Goal: Task Accomplishment & Management: Manage account settings

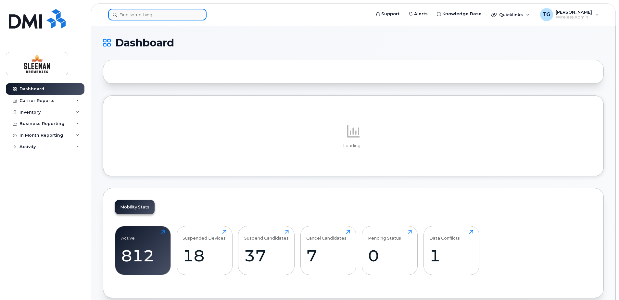
click at [136, 15] on input at bounding box center [157, 15] width 98 height 12
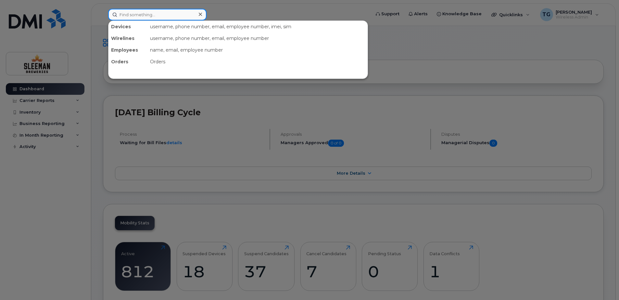
paste input "343-575-5872"
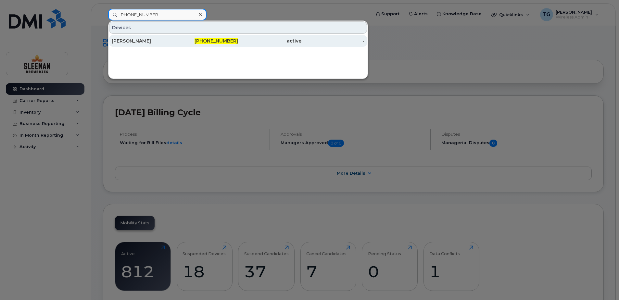
type input "343-575-5872"
click at [146, 39] on div "Brandi Carcone" at bounding box center [143, 41] width 63 height 6
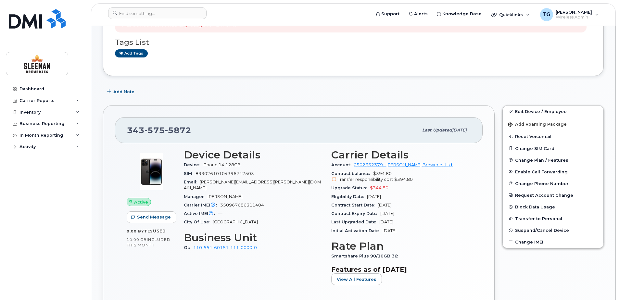
scroll to position [130, 0]
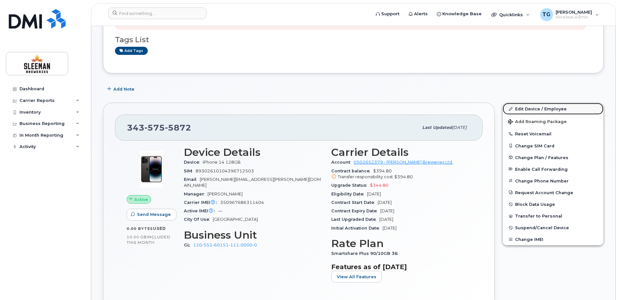
click at [530, 109] on link "Edit Device / Employee" at bounding box center [553, 109] width 101 height 12
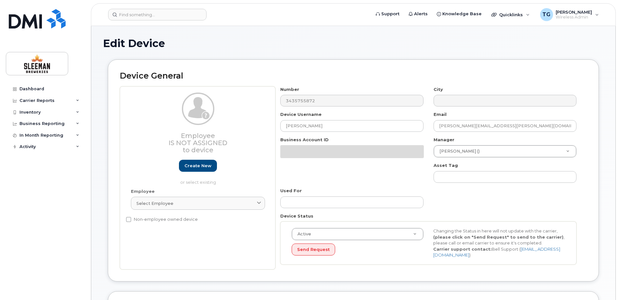
select select "9063161"
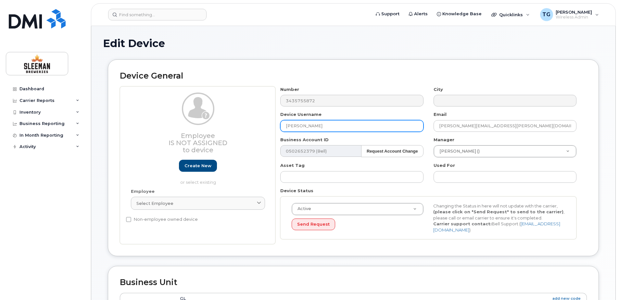
drag, startPoint x: 326, startPoint y: 125, endPoint x: 267, endPoint y: 129, distance: 58.9
click at [267, 129] on div "Employee Is not assigned to device Create new or select existing Employee Selec…" at bounding box center [353, 165] width 467 height 158
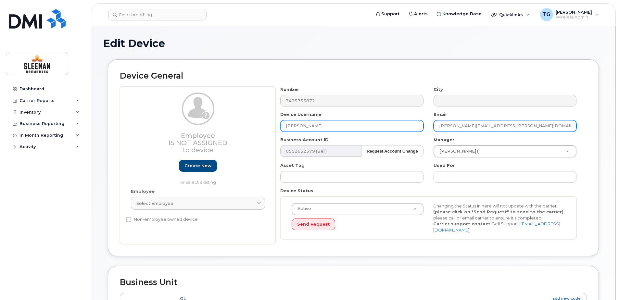
type input "[PERSON_NAME]"
drag, startPoint x: 473, startPoint y: 124, endPoint x: 426, endPoint y: 126, distance: 47.1
click at [426, 126] on div "Number 3435755872 City Device Username Shannon Graham Email Brandi.Carcone@slee…" at bounding box center [428, 165] width 306 height 158
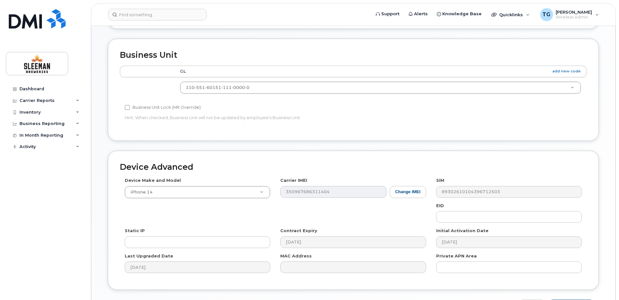
scroll to position [272, 0]
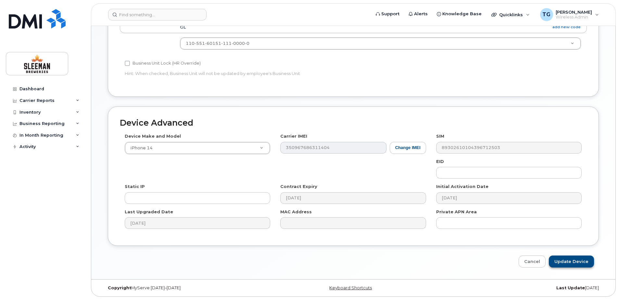
type input "Shannon.Graham@sleemanbreweries.ca"
click at [579, 260] on input "Update Device" at bounding box center [571, 262] width 45 height 12
type input "Saving..."
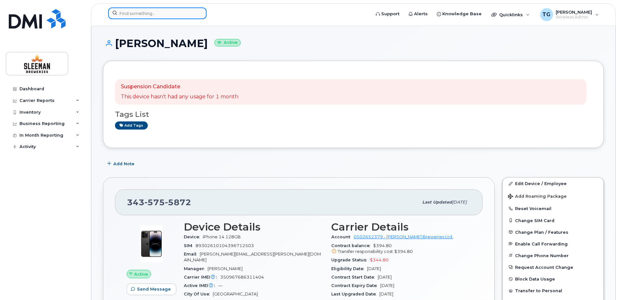
click at [149, 17] on input at bounding box center [157, 13] width 98 height 12
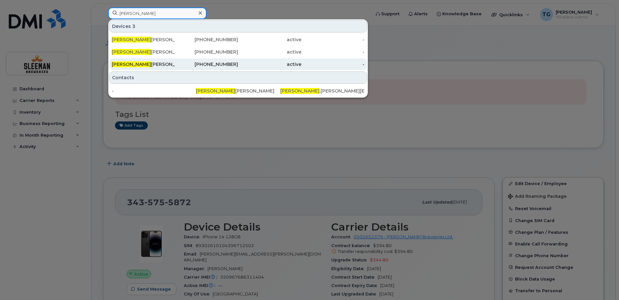
type input "shannon"
drag, startPoint x: 152, startPoint y: 62, endPoint x: 158, endPoint y: 68, distance: 8.1
click at [152, 62] on div "Shannon Graham" at bounding box center [143, 64] width 63 height 6
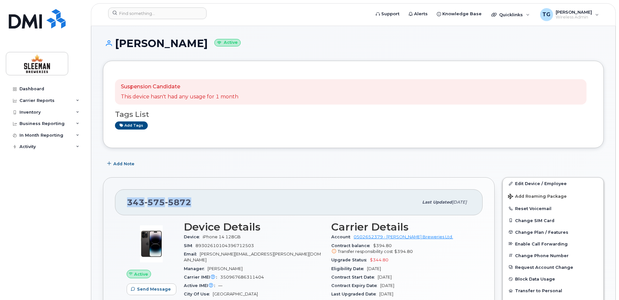
drag, startPoint x: 199, startPoint y: 202, endPoint x: 126, endPoint y: 205, distance: 73.8
click at [126, 205] on div "[PHONE_NUMBER] Last updated [DATE]" at bounding box center [299, 202] width 368 height 26
copy span "[PHONE_NUMBER]"
click at [528, 207] on button "Reset Voicemail" at bounding box center [553, 209] width 101 height 12
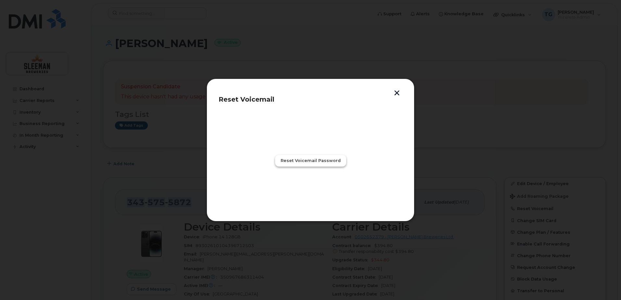
click at [323, 163] on span "Reset Voicemail Password" at bounding box center [311, 161] width 60 height 6
click at [317, 192] on button "Close" at bounding box center [310, 190] width 23 height 12
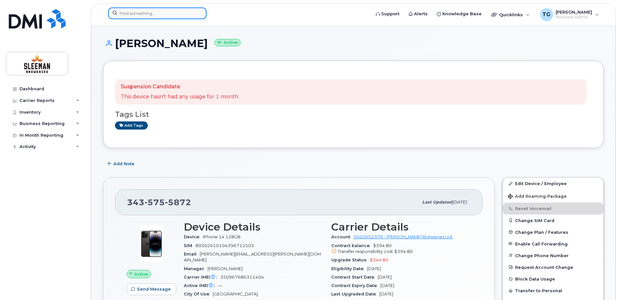
click at [142, 17] on input at bounding box center [157, 13] width 98 height 12
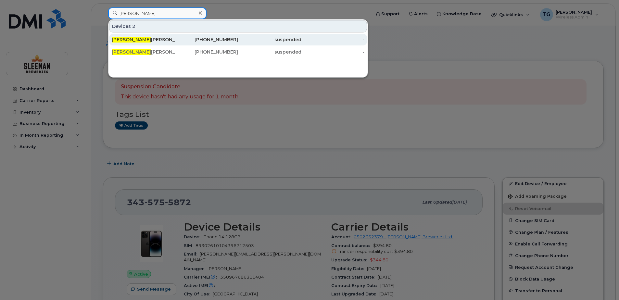
type input "travis"
click at [156, 41] on div "Travis Hopkins Data" at bounding box center [143, 39] width 63 height 6
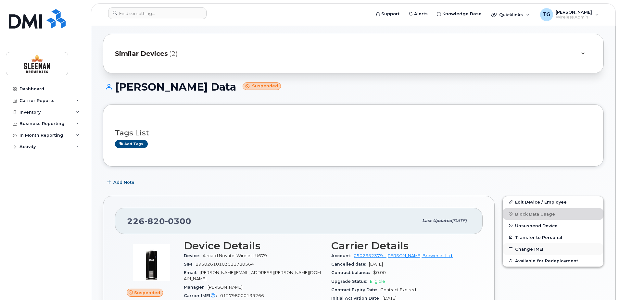
scroll to position [32, 0]
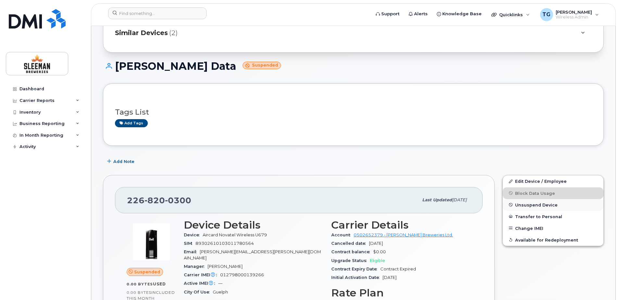
click at [536, 208] on button "Unsuspend Device" at bounding box center [553, 205] width 101 height 12
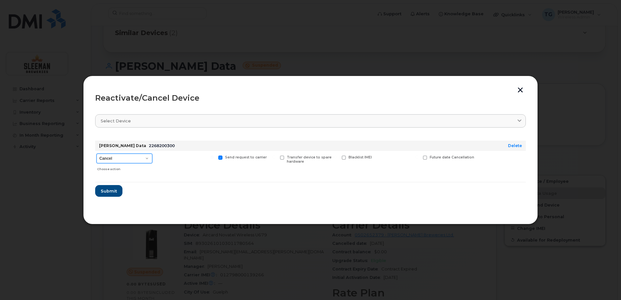
click at [137, 158] on select "Cancel Suspend - Extend Suspension Reactivate" at bounding box center [124, 159] width 56 height 10
select select "[object Object]"
click at [96, 154] on select "Cancel Suspend - Extend Suspension Reactivate" at bounding box center [124, 159] width 56 height 10
click at [109, 194] on span "Submit" at bounding box center [108, 191] width 16 height 6
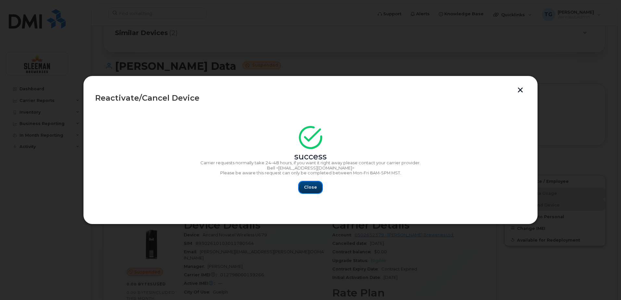
click at [309, 190] on span "Close" at bounding box center [310, 187] width 13 height 6
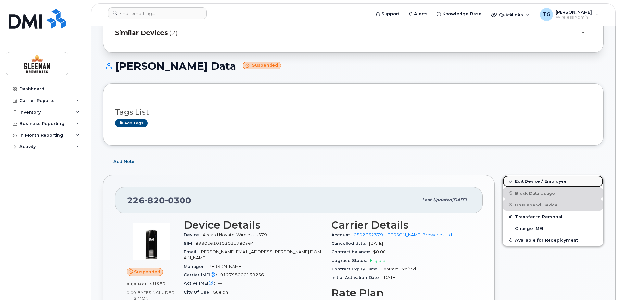
click at [520, 180] on link "Edit Device / Employee" at bounding box center [553, 181] width 101 height 12
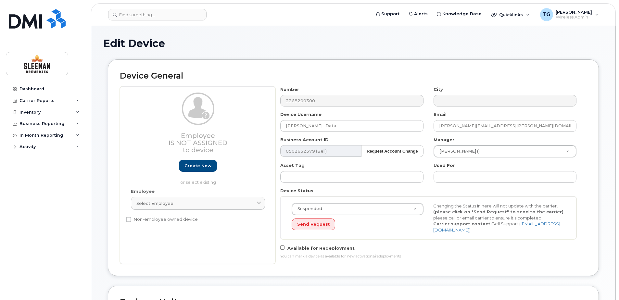
select select "9063177"
drag, startPoint x: 318, startPoint y: 125, endPoint x: 275, endPoint y: 125, distance: 42.2
click at [275, 125] on div "Device Username Travis Hopkins Data" at bounding box center [351, 121] width 153 height 20
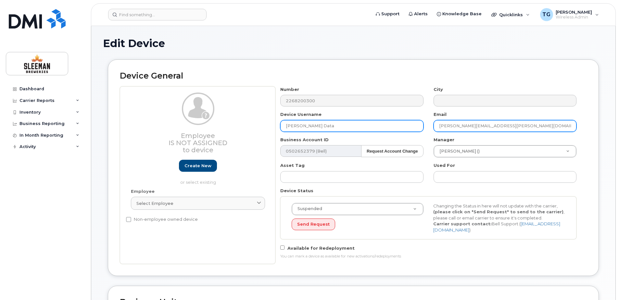
type input "[PERSON_NAME] Data"
drag, startPoint x: 467, startPoint y: 125, endPoint x: 430, endPoint y: 125, distance: 37.4
click at [430, 125] on div "Email travis.hopkins@sleemanbreweries.ca" at bounding box center [505, 121] width 153 height 20
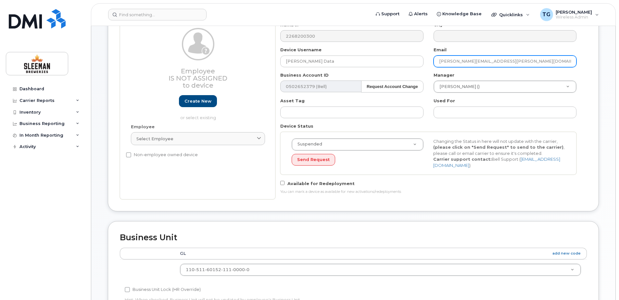
scroll to position [65, 0]
type input "[PERSON_NAME][EMAIL_ADDRESS][PERSON_NAME][DOMAIN_NAME]"
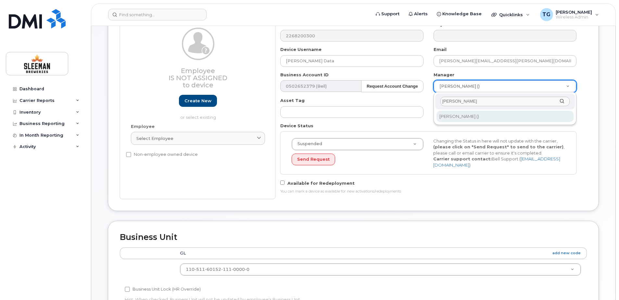
type input "ian red"
type input "2744489"
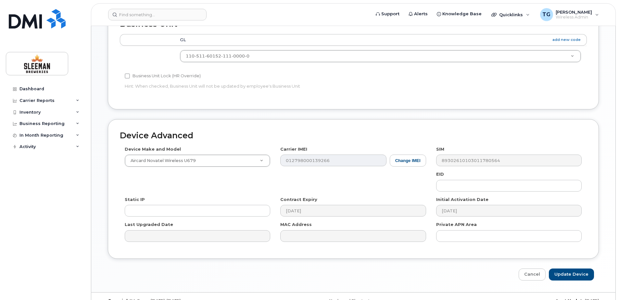
scroll to position [291, 0]
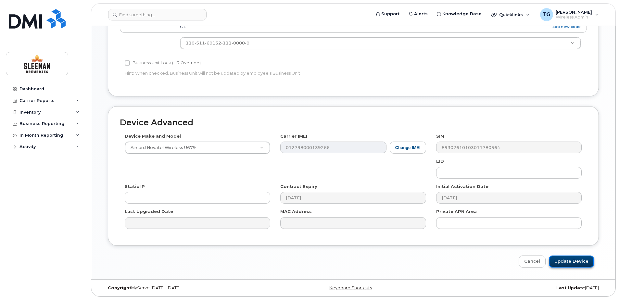
click at [580, 260] on input "Update Device" at bounding box center [571, 262] width 45 height 12
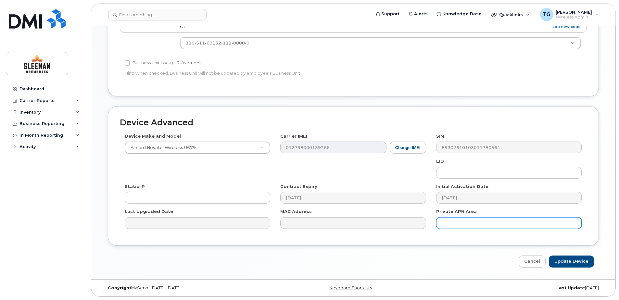
type input "Saving..."
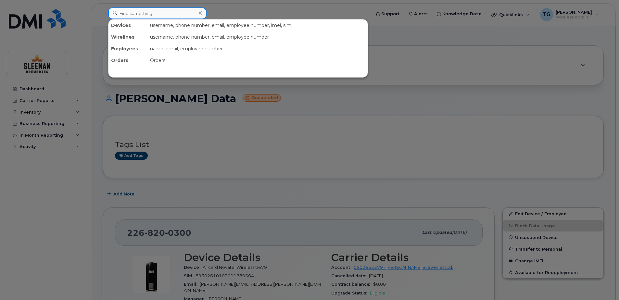
click at [162, 12] on input at bounding box center [157, 13] width 98 height 12
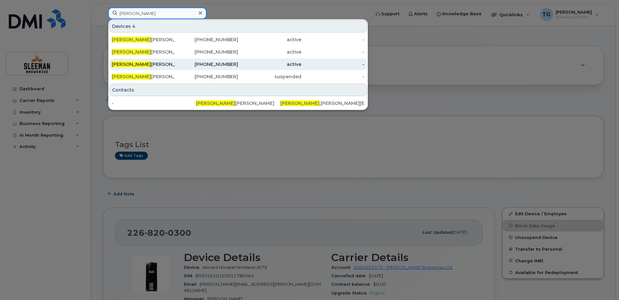
type input "shannon"
click at [150, 63] on div "Shannon Graham" at bounding box center [143, 64] width 63 height 6
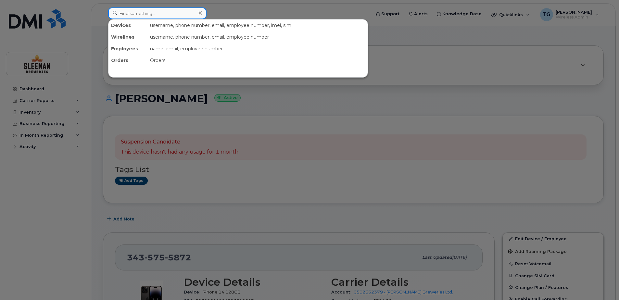
click at [146, 9] on input at bounding box center [157, 13] width 98 height 12
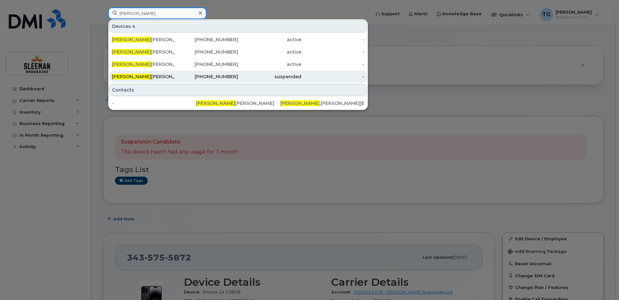
type input "[PERSON_NAME]"
click at [155, 75] on div "Shannon Graham Data" at bounding box center [143, 76] width 63 height 6
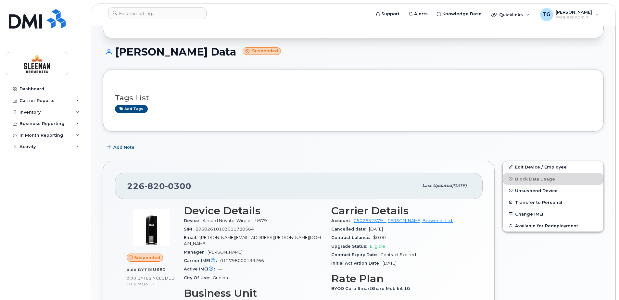
scroll to position [97, 0]
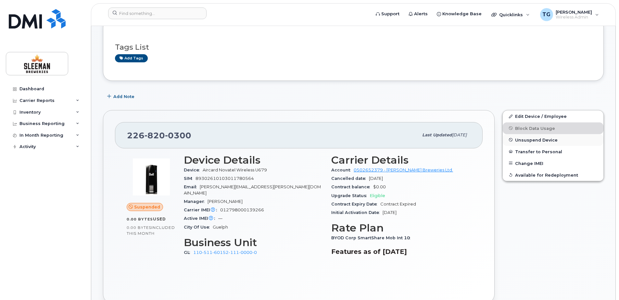
click at [538, 141] on span "Unsuspend Device" at bounding box center [536, 139] width 43 height 5
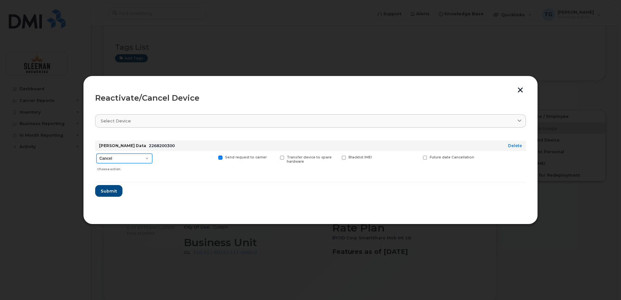
click at [145, 156] on select "Cancel Suspend - Extend Suspension Reactivate" at bounding box center [124, 159] width 56 height 10
click at [519, 87] on div "Reactivate/Cancel Device Select device Type first three symbols or more Shannon…" at bounding box center [310, 150] width 455 height 149
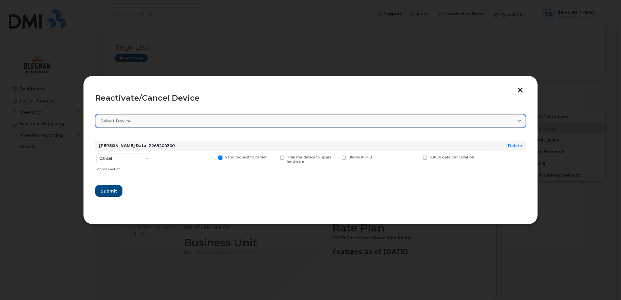
click at [517, 120] on span at bounding box center [519, 121] width 6 height 6
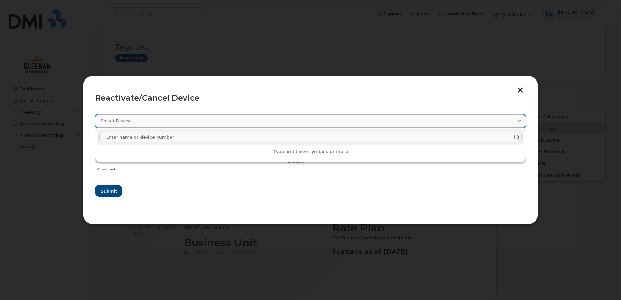
click at [517, 120] on span at bounding box center [519, 121] width 6 height 6
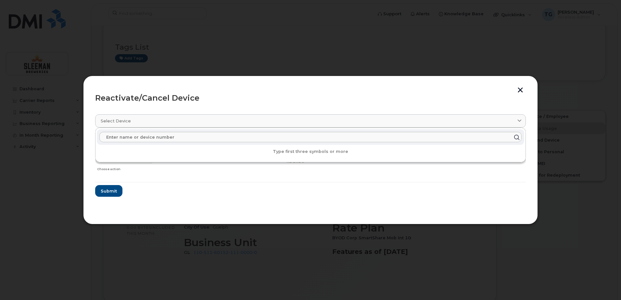
click at [522, 88] on button "button" at bounding box center [520, 90] width 10 height 7
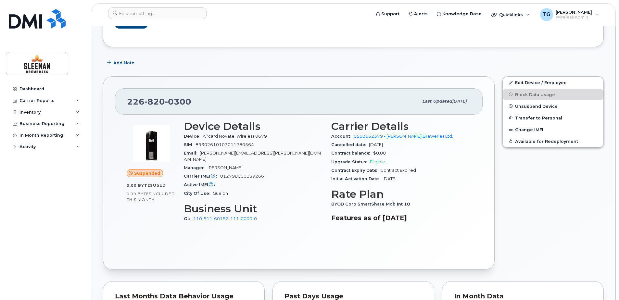
scroll to position [65, 0]
